Goal: Task Accomplishment & Management: Use online tool/utility

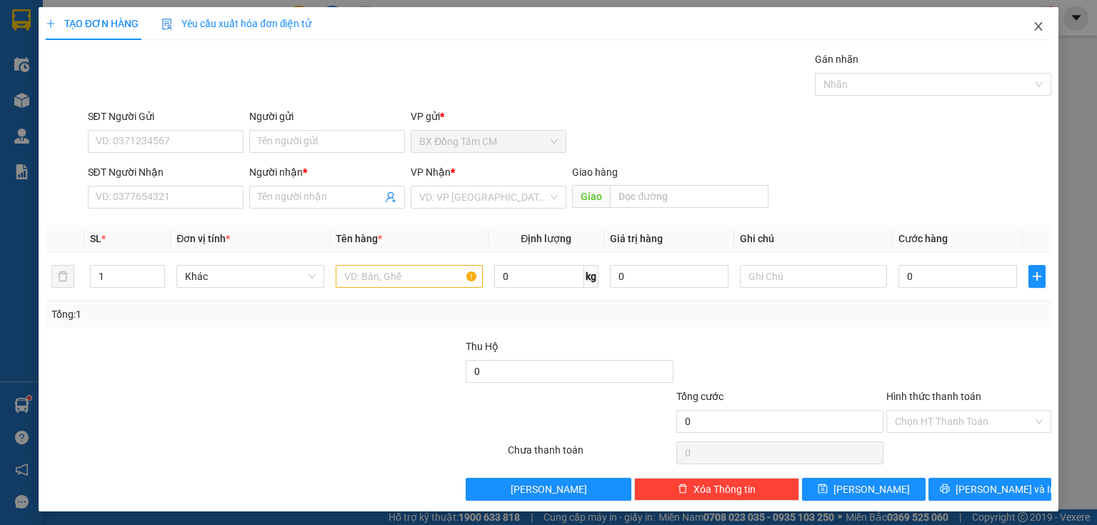
click at [1033, 29] on icon "close" at bounding box center [1038, 26] width 11 height 11
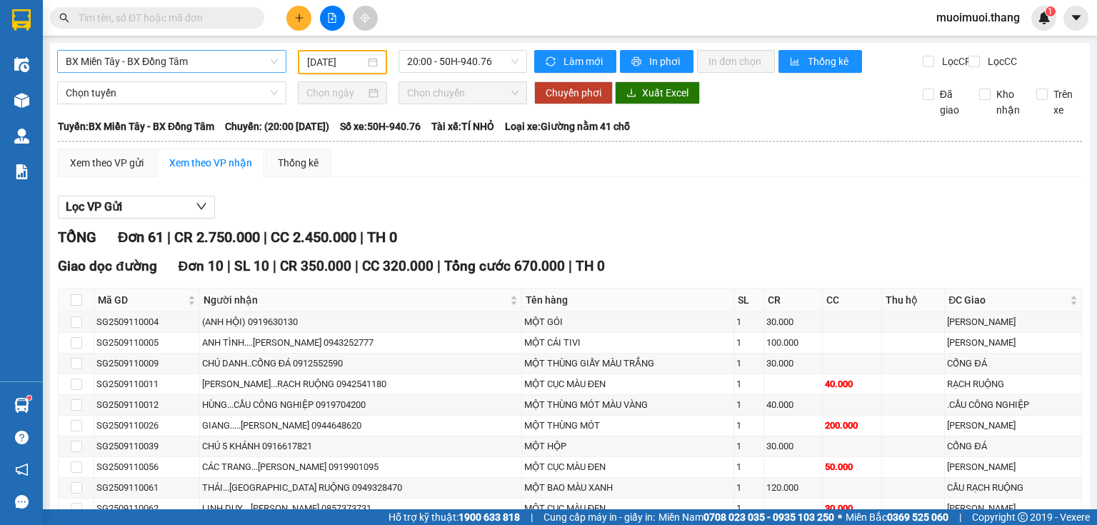
click at [206, 63] on span "BX Miền Tây - BX Đồng Tâm" at bounding box center [172, 61] width 212 height 21
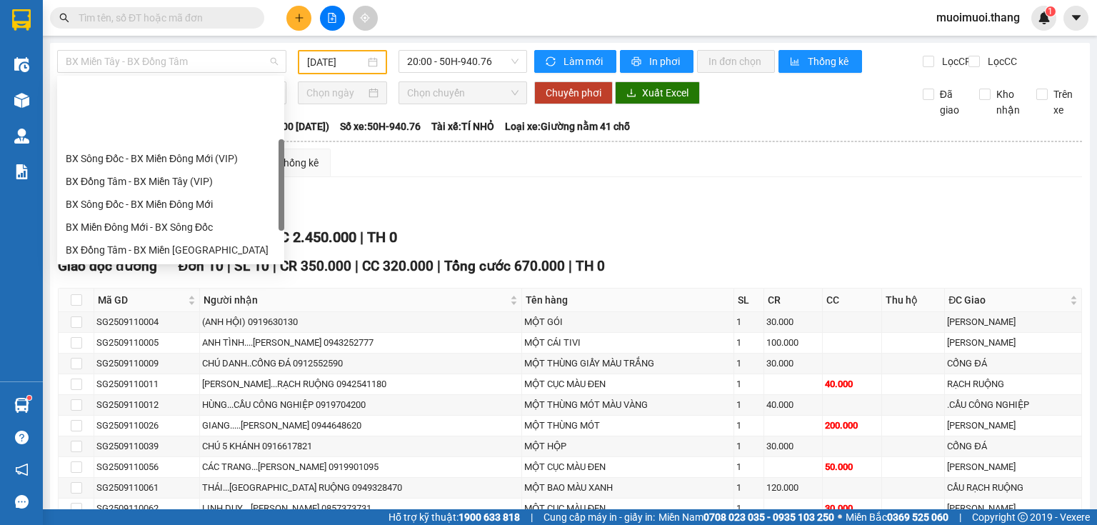
scroll to position [91, 0]
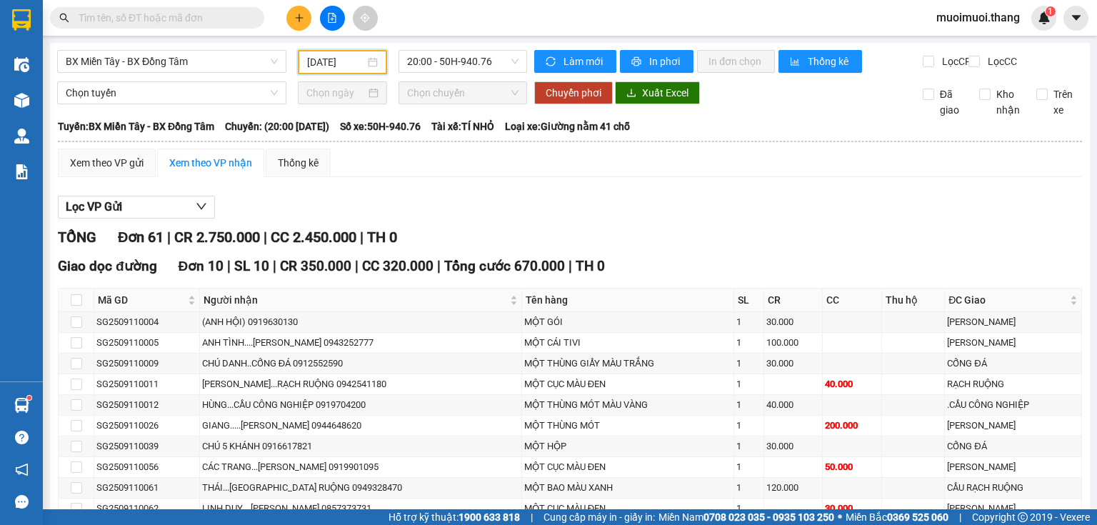
click at [316, 66] on input "[DATE]" at bounding box center [335, 62] width 57 height 16
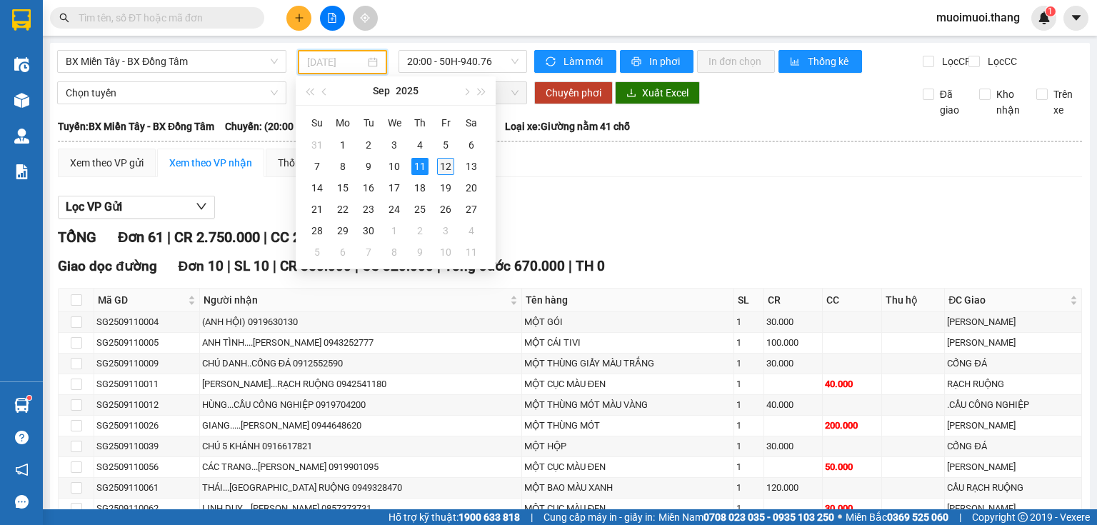
click at [448, 164] on div "12" at bounding box center [445, 166] width 17 height 17
type input "[DATE]"
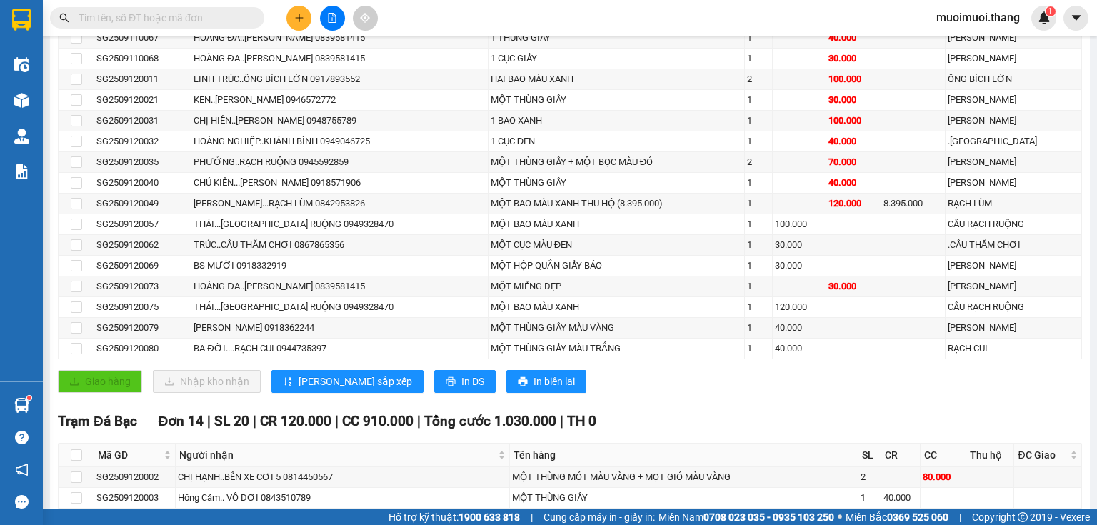
scroll to position [1915, 0]
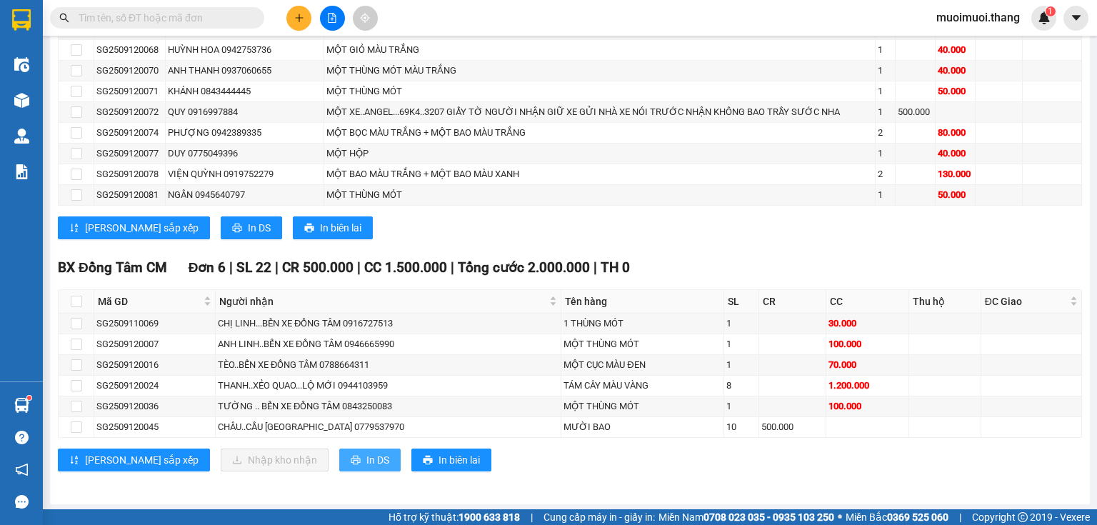
click at [339, 456] on button "In DS" at bounding box center [369, 459] width 61 height 23
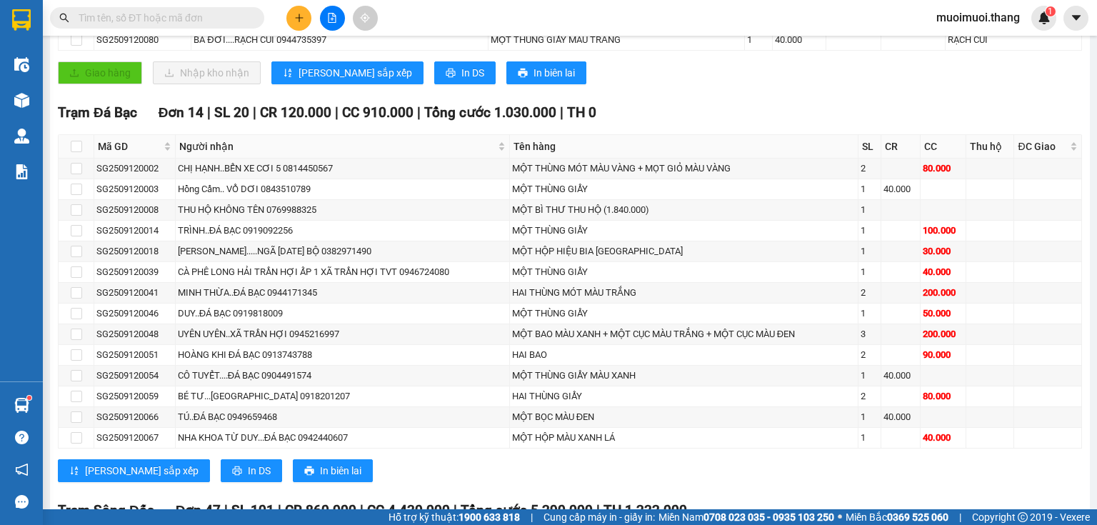
scroll to position [677, 0]
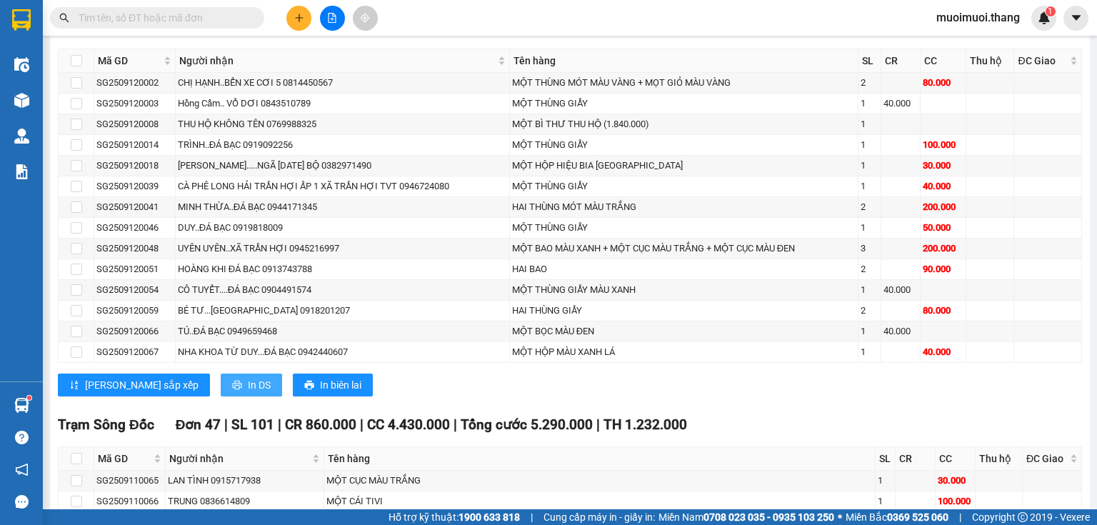
click at [221, 395] on button "In DS" at bounding box center [251, 385] width 61 height 23
